Goal: Information Seeking & Learning: Compare options

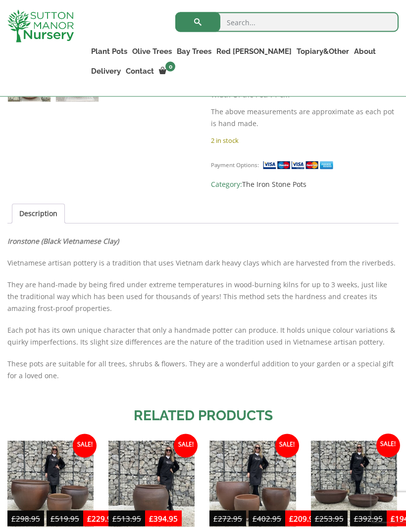
scroll to position [412, 0]
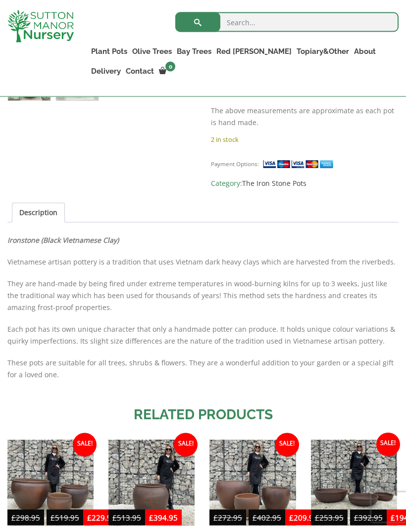
click at [377, 414] on h2 "Related products" at bounding box center [202, 415] width 391 height 21
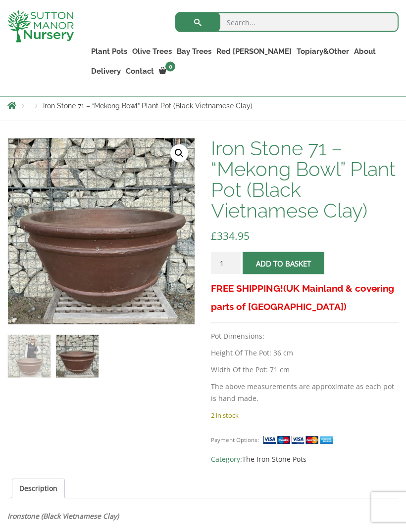
scroll to position [136, 0]
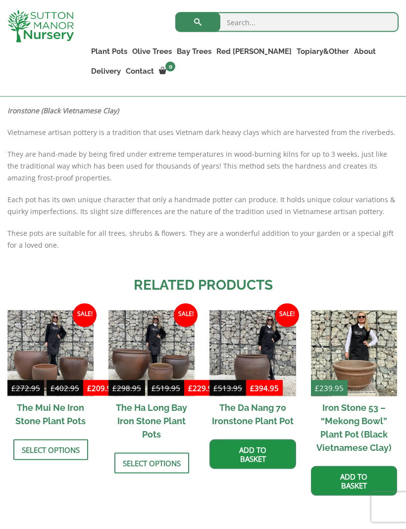
scroll to position [542, 0]
click at [355, 372] on img at bounding box center [354, 353] width 86 height 86
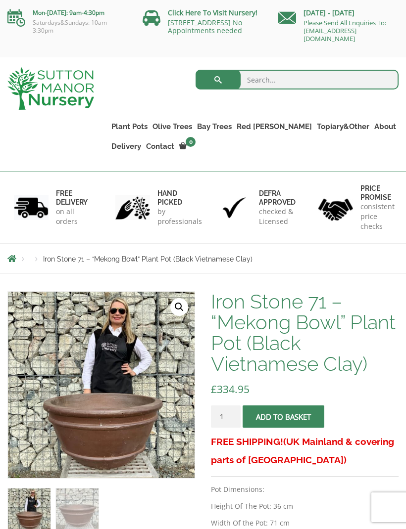
click at [132, 171] on div "Search for: Plant Pots Resin Bonded Pots The Milan Pots The Capri Pots The Brun…" at bounding box center [253, 114] width 304 height 114
click at [128, 168] on div "Search for: Plant Pots Resin Bonded Pots The Milan Pots The Capri Pots The Brun…" at bounding box center [253, 114] width 304 height 114
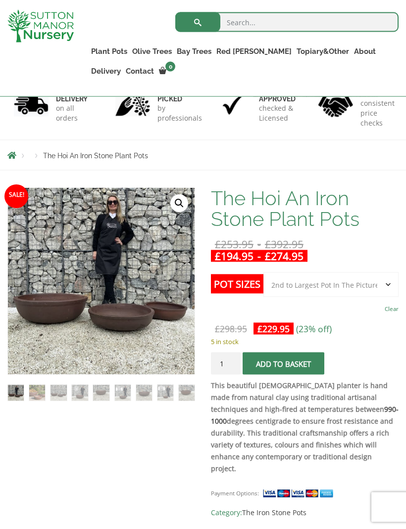
scroll to position [86, 0]
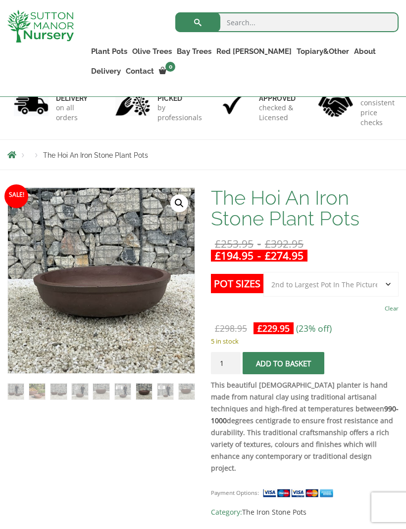
click at [128, 290] on img at bounding box center [255, 435] width 495 height 495
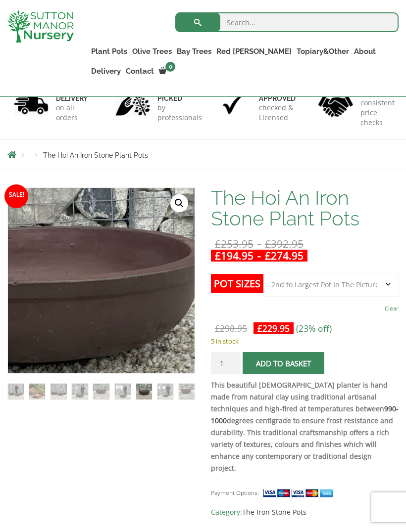
click at [147, 289] on img at bounding box center [25, 268] width 495 height 495
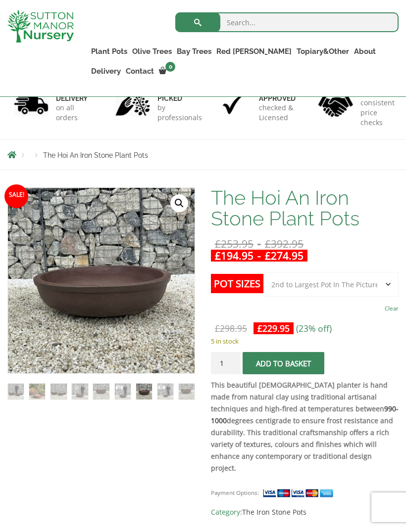
click at [166, 290] on img at bounding box center [25, 268] width 495 height 495
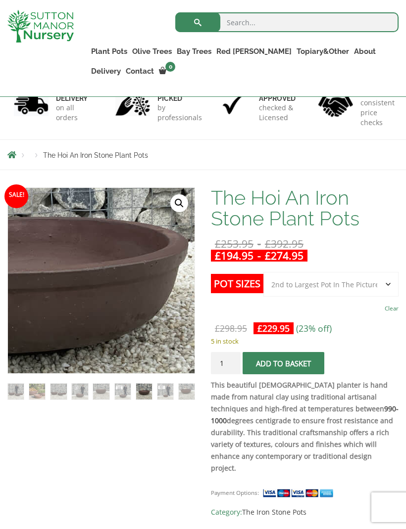
click at [160, 295] on img at bounding box center [4, 258] width 495 height 495
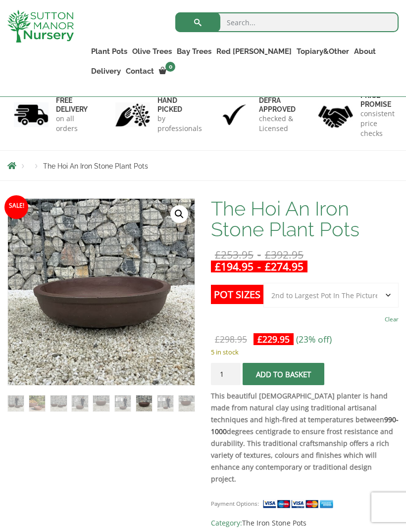
scroll to position [0, 0]
